Goal: Task Accomplishment & Management: Use online tool/utility

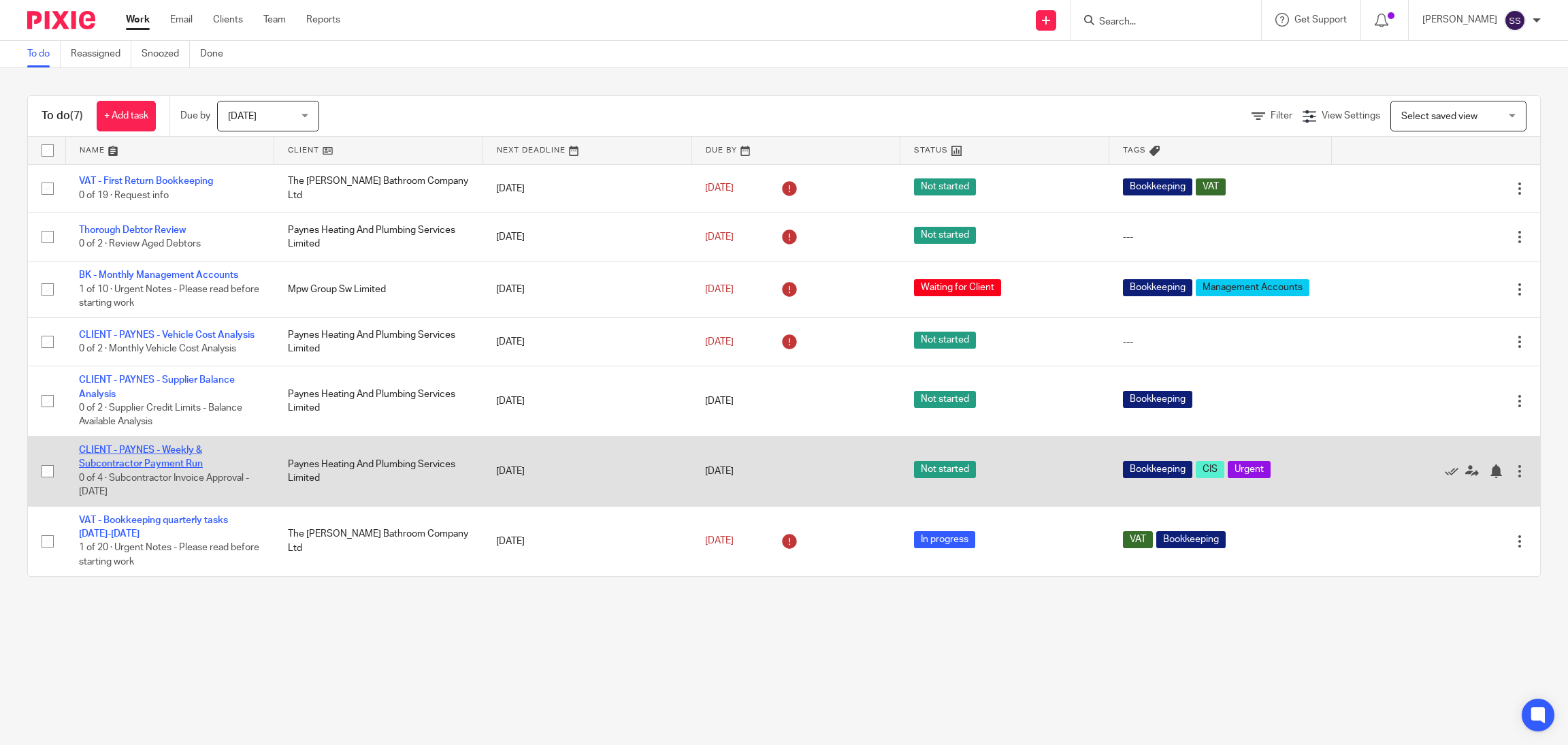
click at [162, 462] on link "CLIENT - PAYNES - Weekly & Subcontractor Payment Run" at bounding box center [141, 457] width 123 height 23
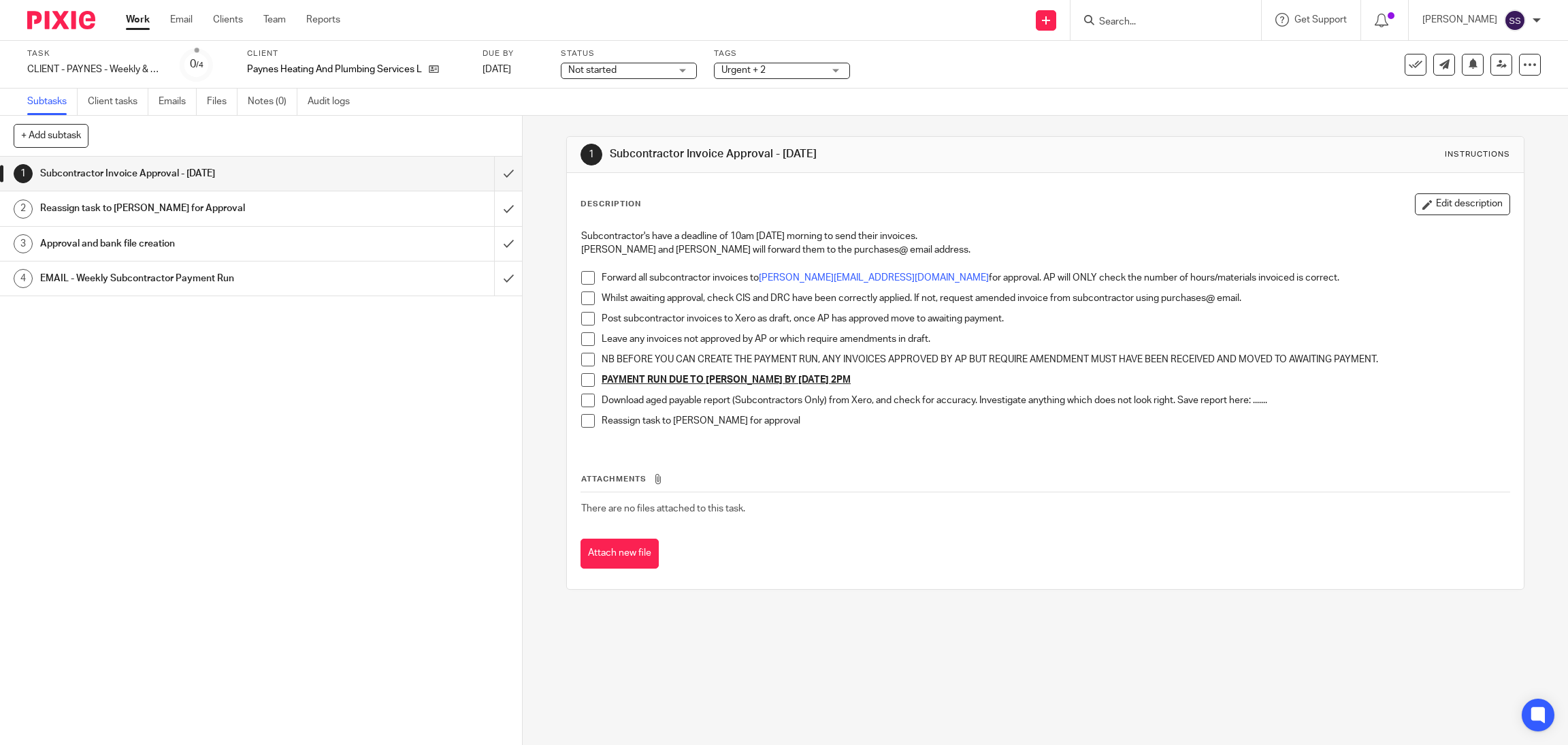
click at [581, 274] on span at bounding box center [588, 278] width 14 height 14
click at [581, 298] on span at bounding box center [588, 298] width 14 height 14
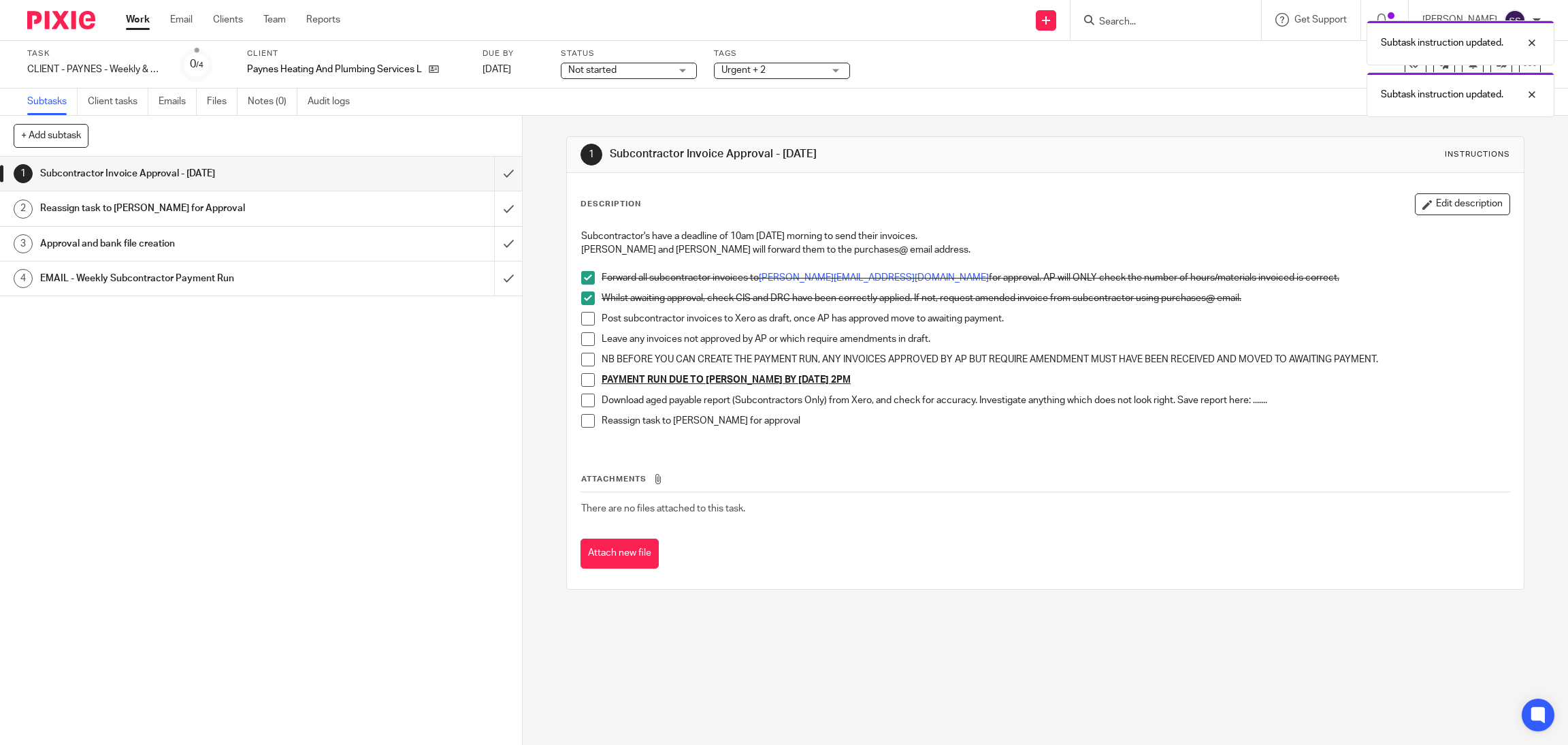
click at [582, 320] on span at bounding box center [588, 319] width 14 height 14
click at [582, 330] on li "Post subcontractor invoices to Xero as draft, once AP has approved move to awai…" at bounding box center [1045, 322] width 928 height 21
click at [582, 334] on span at bounding box center [588, 339] width 14 height 14
click at [587, 363] on span at bounding box center [588, 359] width 14 height 14
